Goal: Transaction & Acquisition: Obtain resource

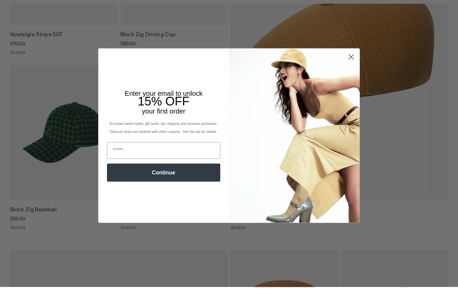
click at [346, 73] on icon "Close dialog" at bounding box center [351, 73] width 12 height 12
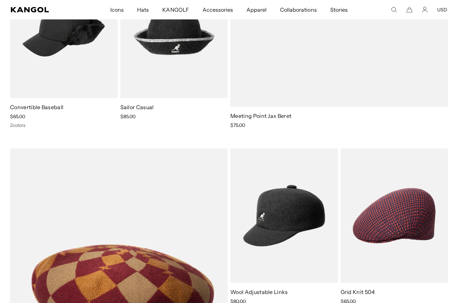
scroll to position [1725, 0]
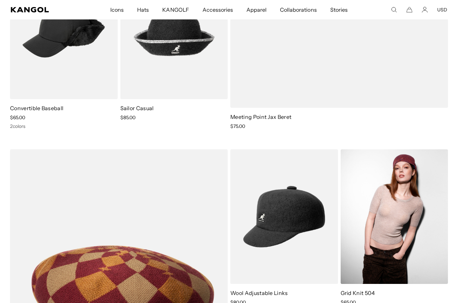
click at [414, 196] on img at bounding box center [394, 216] width 108 height 135
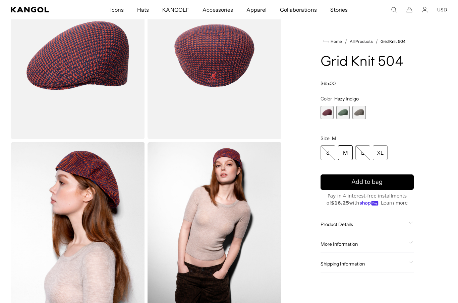
scroll to position [72, 0]
click at [238, 215] on img "Gallery Viewer" at bounding box center [214, 226] width 134 height 168
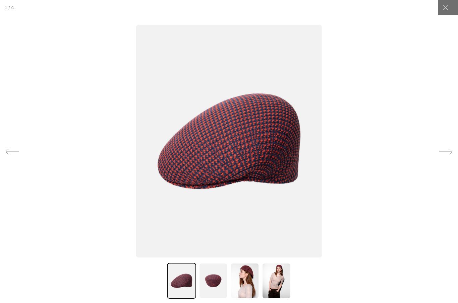
scroll to position [0, 138]
click at [250, 276] on img at bounding box center [244, 281] width 29 height 36
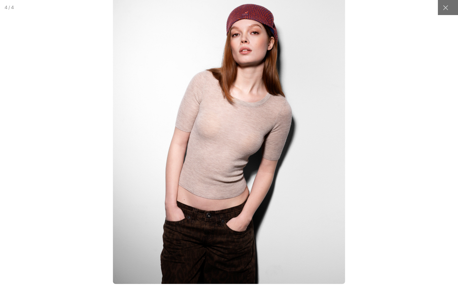
click at [261, 96] on img at bounding box center [229, 138] width 232 height 291
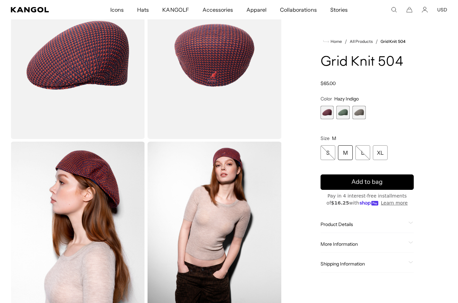
click at [444, 178] on div "Home / All Products / Grid Knit 504 Grid Knit 504 Regular price $65.00 Regular …" at bounding box center [367, 141] width 160 height 338
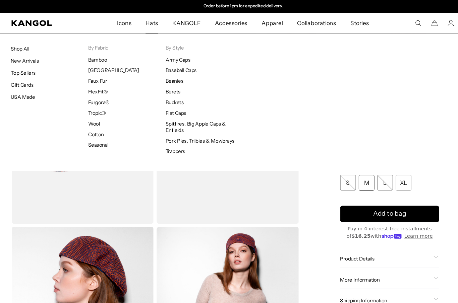
click at [180, 52] on li "By Style Army Caps Baseball Caps Beanies Berets Buckets Flat Caps Spitfires, Bi…" at bounding box center [192, 95] width 73 height 107
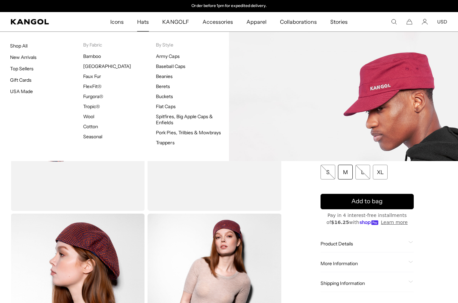
click at [39, 54] on li "New Arrivals" at bounding box center [46, 56] width 73 height 7
click at [28, 56] on link "New Arrivals" at bounding box center [23, 57] width 26 height 6
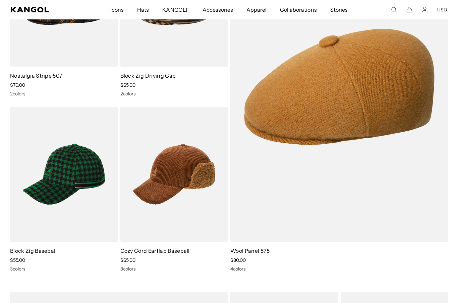
scroll to position [142, 0]
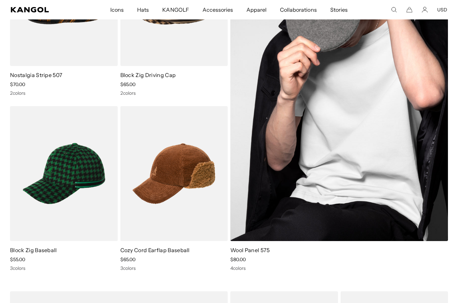
click at [396, 178] on img at bounding box center [338, 86] width 217 height 310
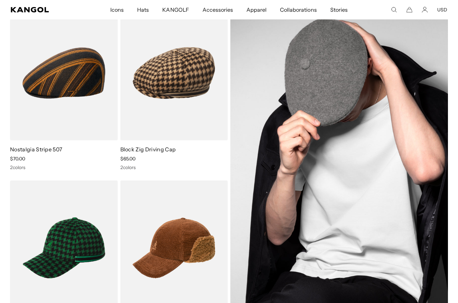
scroll to position [0, 0]
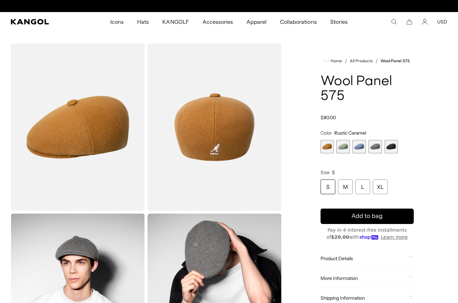
scroll to position [0, 138]
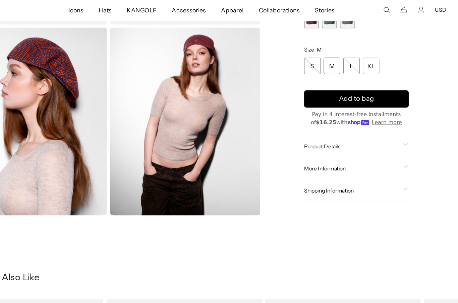
scroll to position [185, 0]
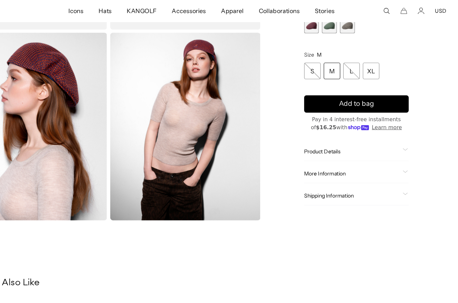
click at [320, 135] on span "Product Details" at bounding box center [362, 135] width 85 height 6
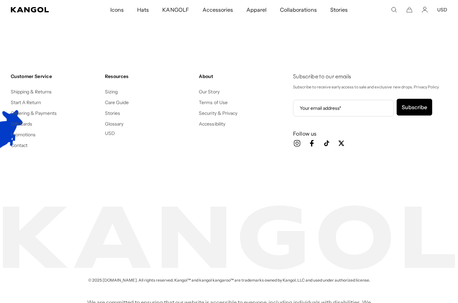
scroll to position [0, 0]
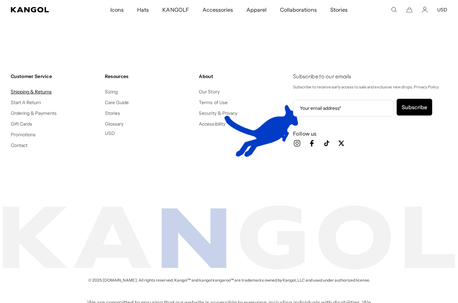
click at [50, 89] on link "Shipping & Returns" at bounding box center [31, 92] width 41 height 6
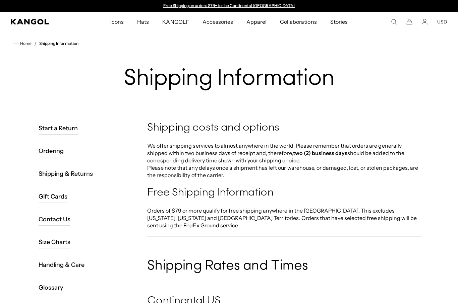
click at [65, 134] on link "Start a Return" at bounding box center [58, 128] width 39 height 13
